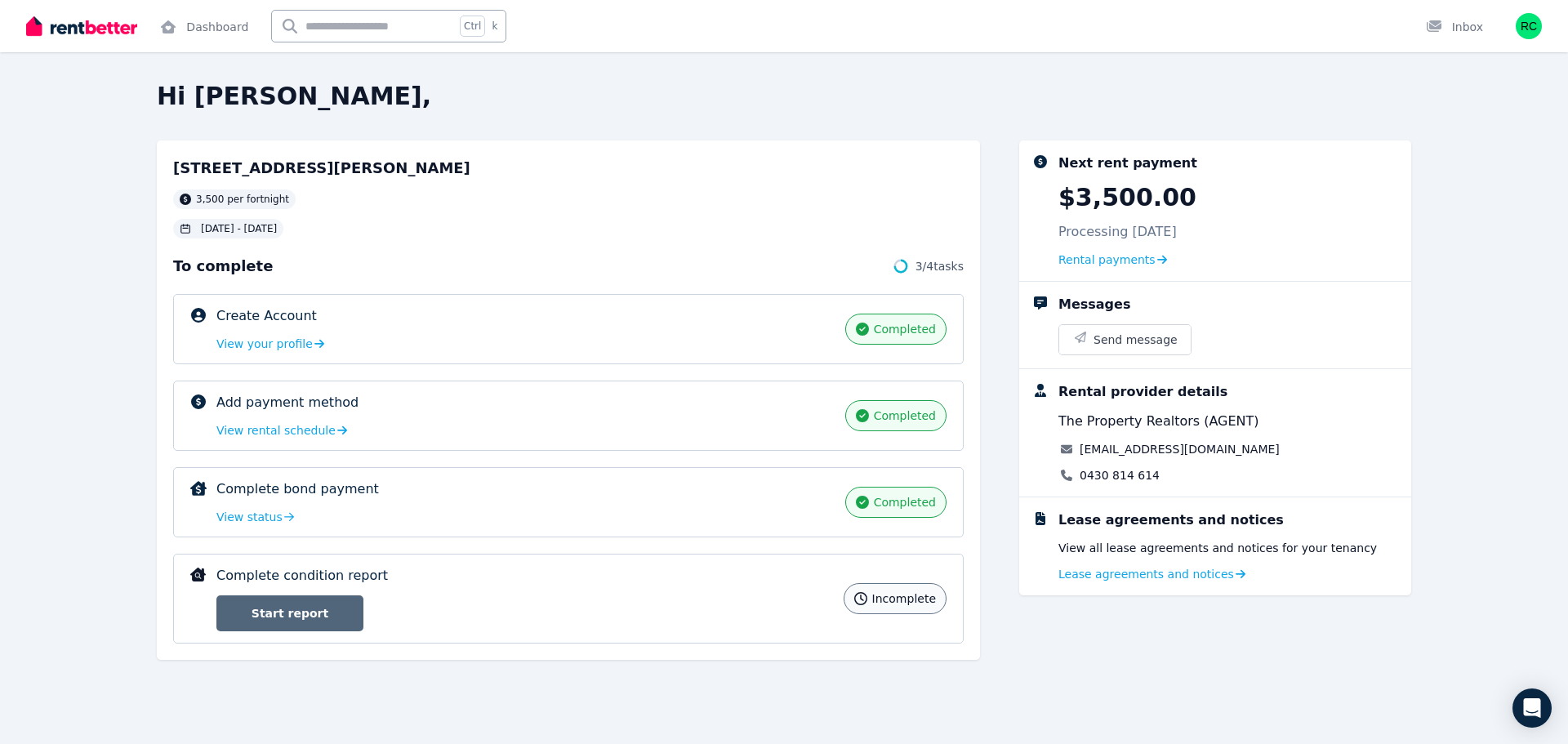
click at [296, 612] on link "Start report" at bounding box center [289, 612] width 147 height 36
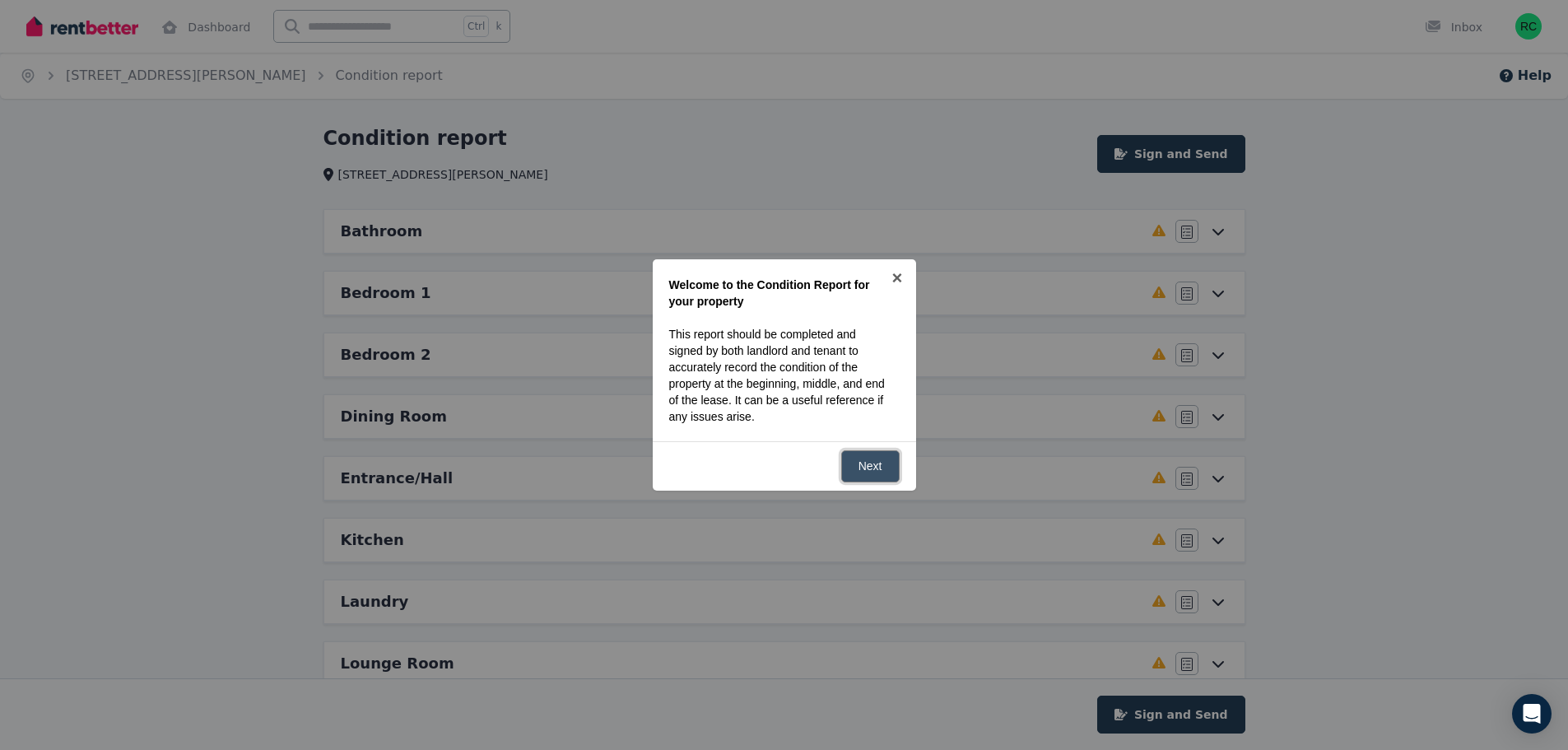
click at [874, 465] on link "Next" at bounding box center [870, 466] width 58 height 32
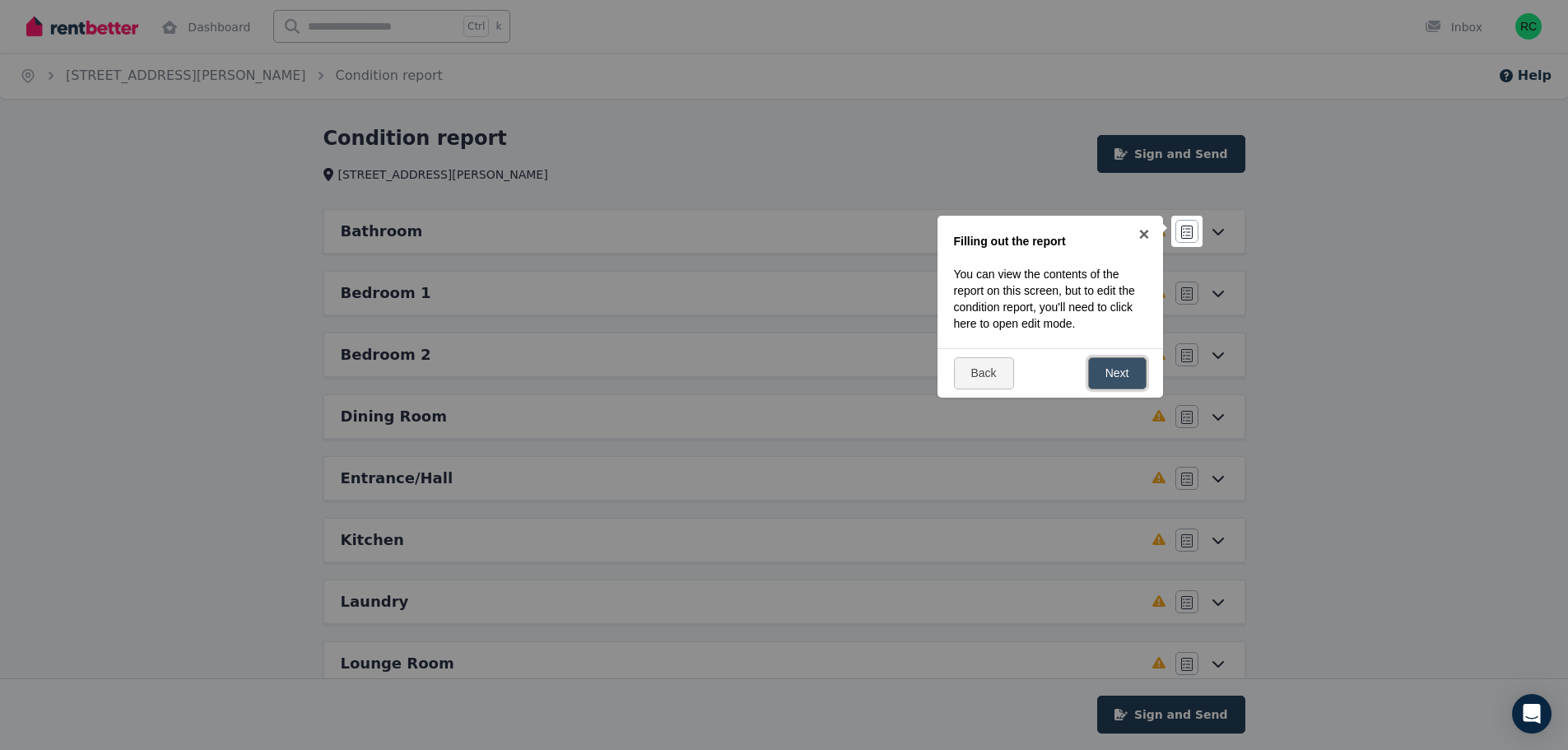
click at [1115, 367] on link "Next" at bounding box center [1117, 373] width 58 height 32
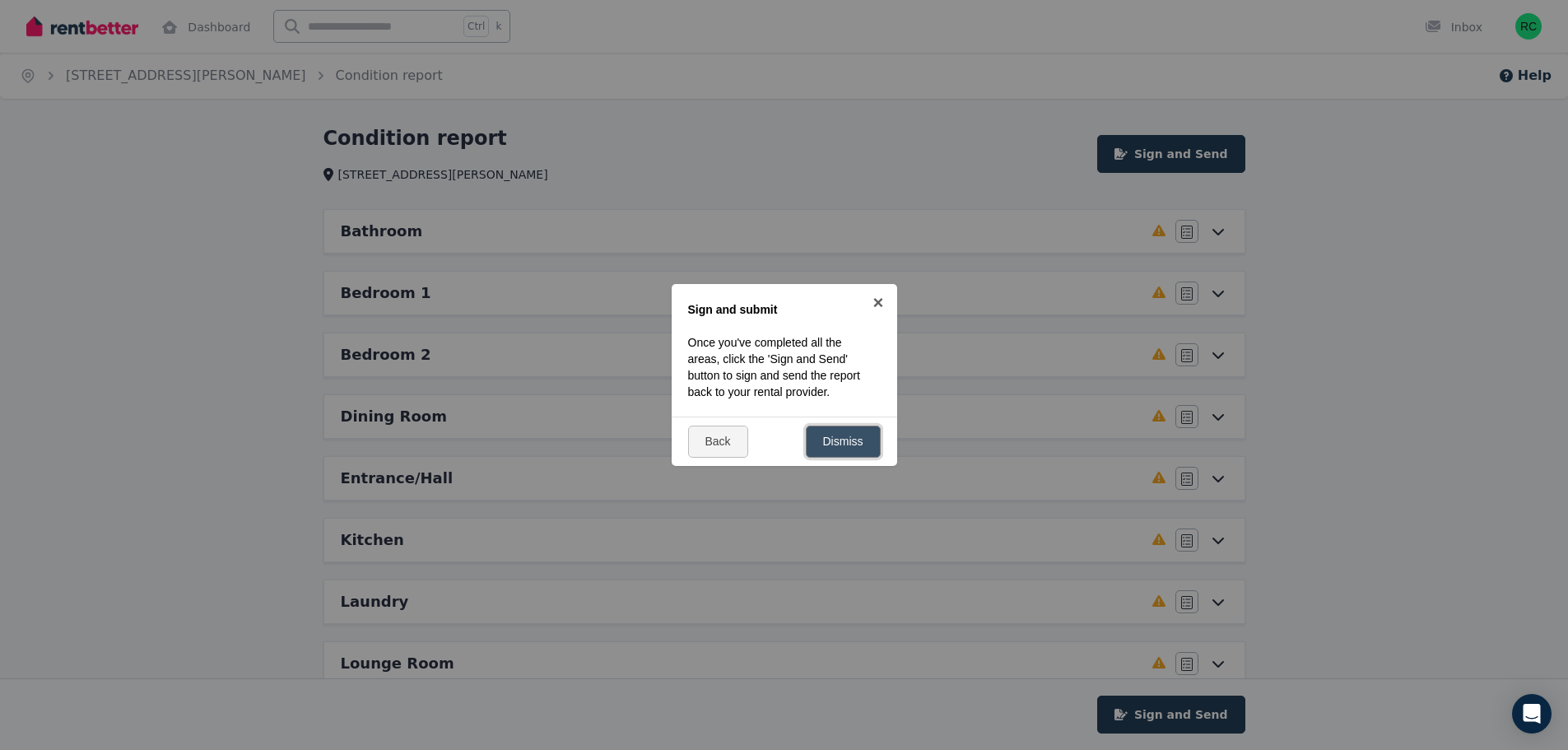
click at [854, 441] on link "Dismiss" at bounding box center [843, 442] width 75 height 32
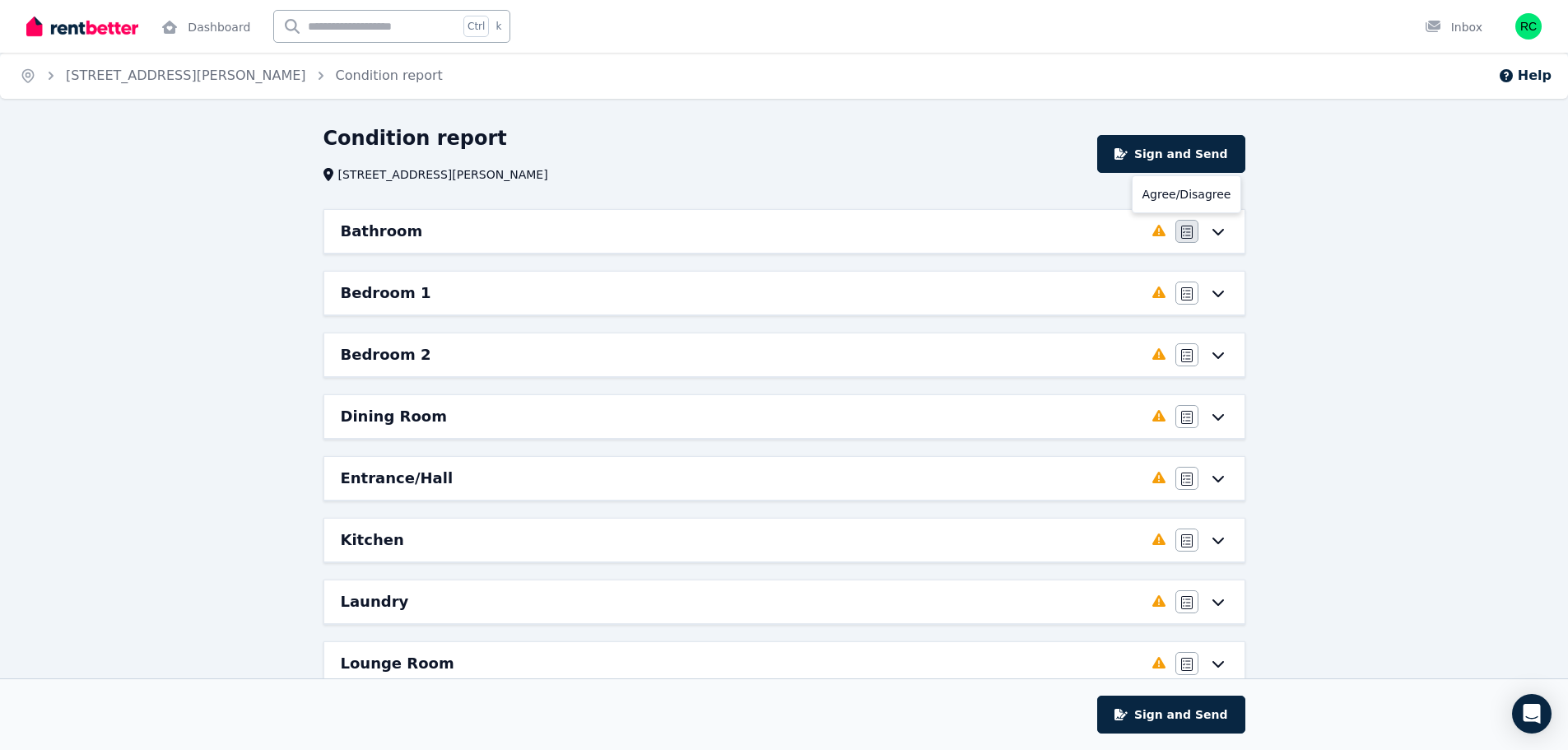
click at [1193, 224] on button "button" at bounding box center [1187, 231] width 23 height 23
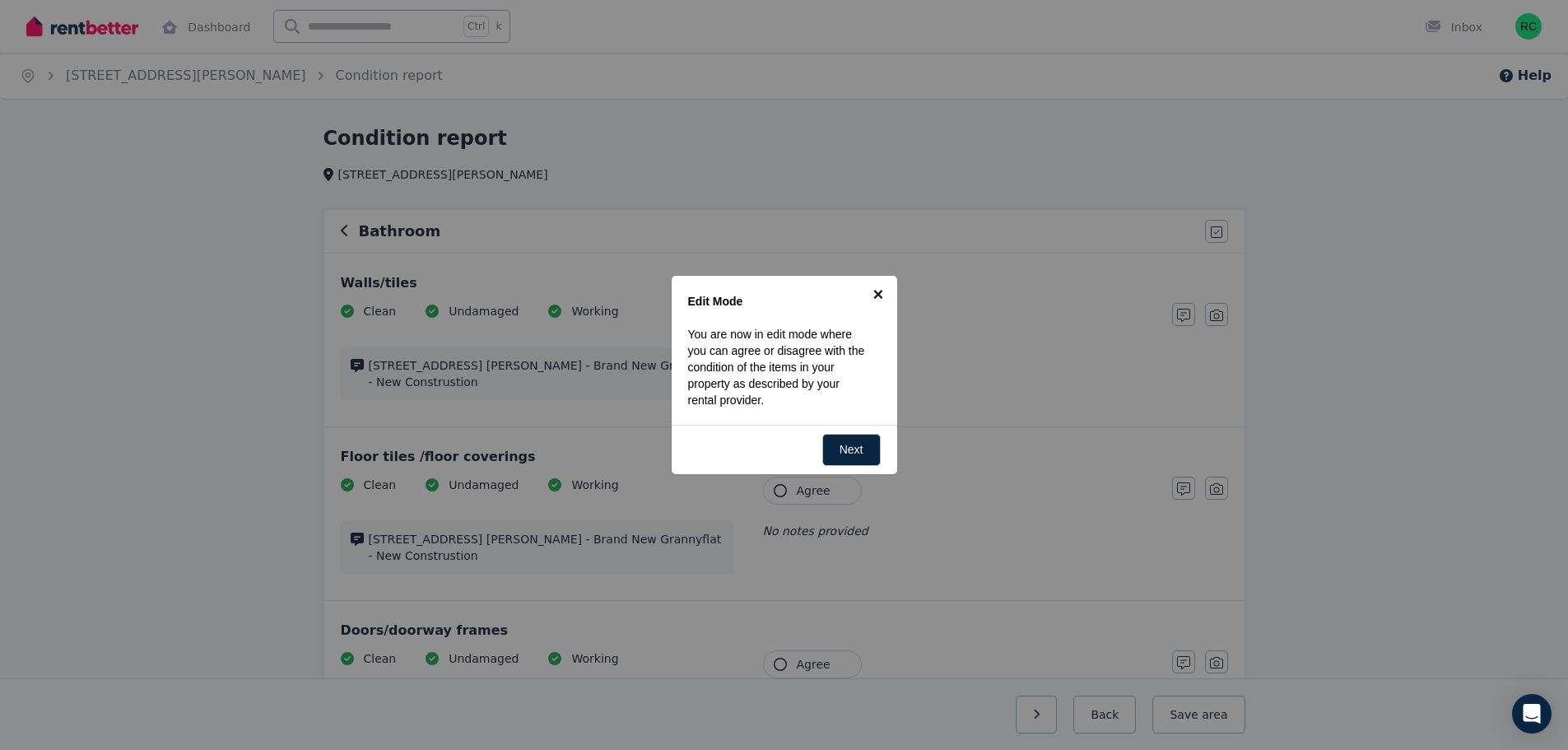
click at [885, 284] on link "×" at bounding box center [879, 294] width 37 height 37
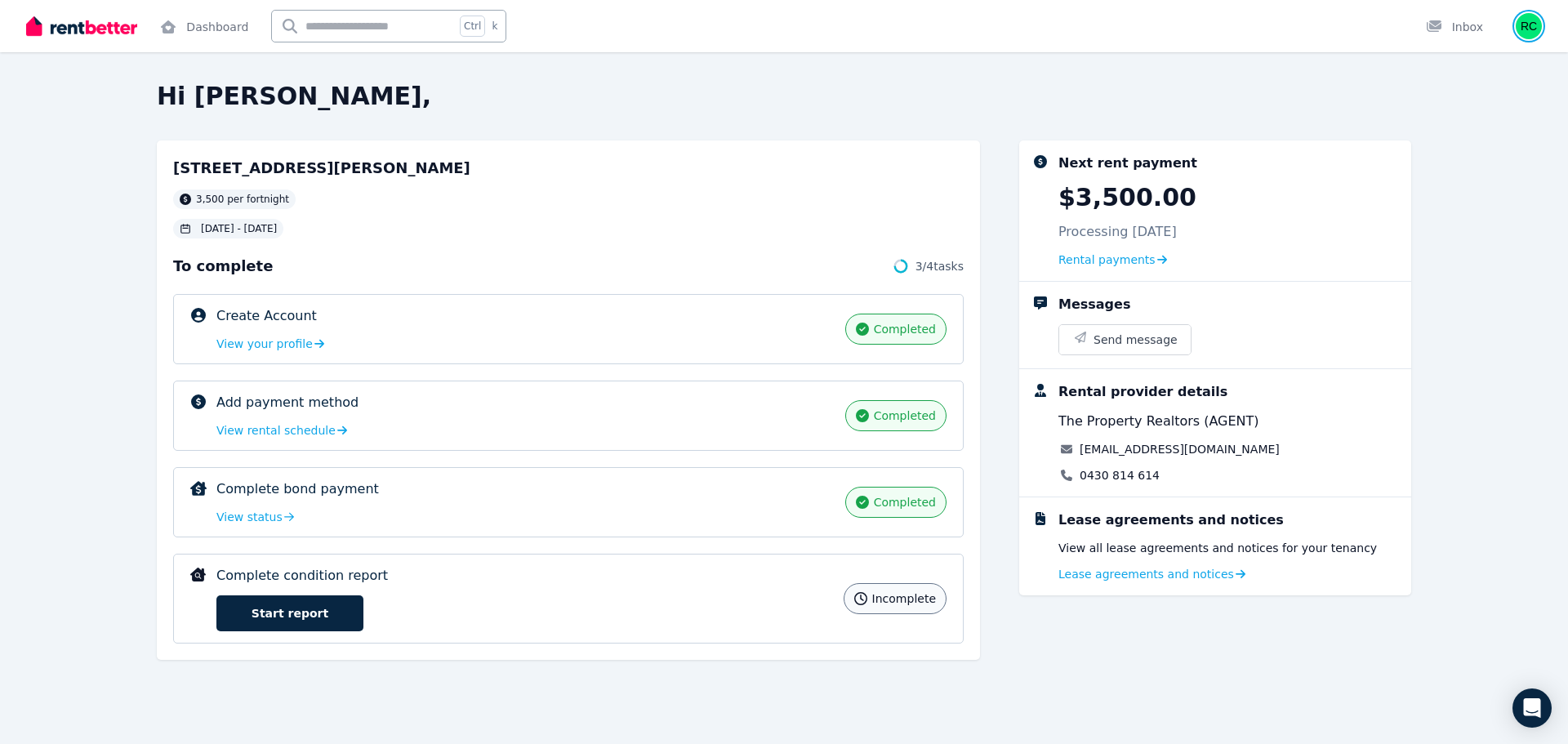
drag, startPoint x: 1532, startPoint y: 29, endPoint x: 1524, endPoint y: 37, distance: 11.3
click at [1532, 29] on img "button" at bounding box center [1529, 26] width 26 height 26
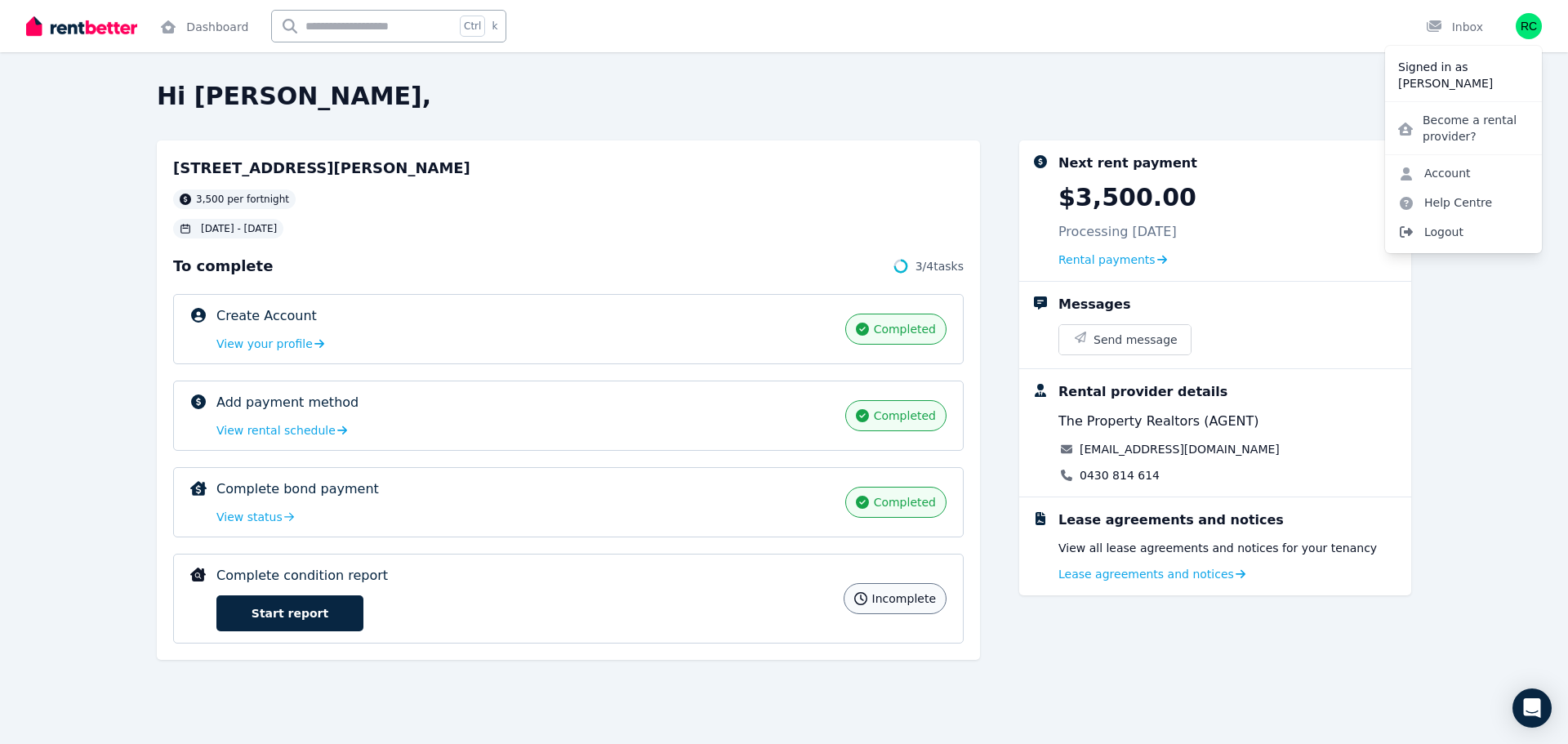
click at [1427, 231] on span "Logout" at bounding box center [1463, 231] width 157 height 29
